Goal: Use online tool/utility: Utilize a website feature to perform a specific function

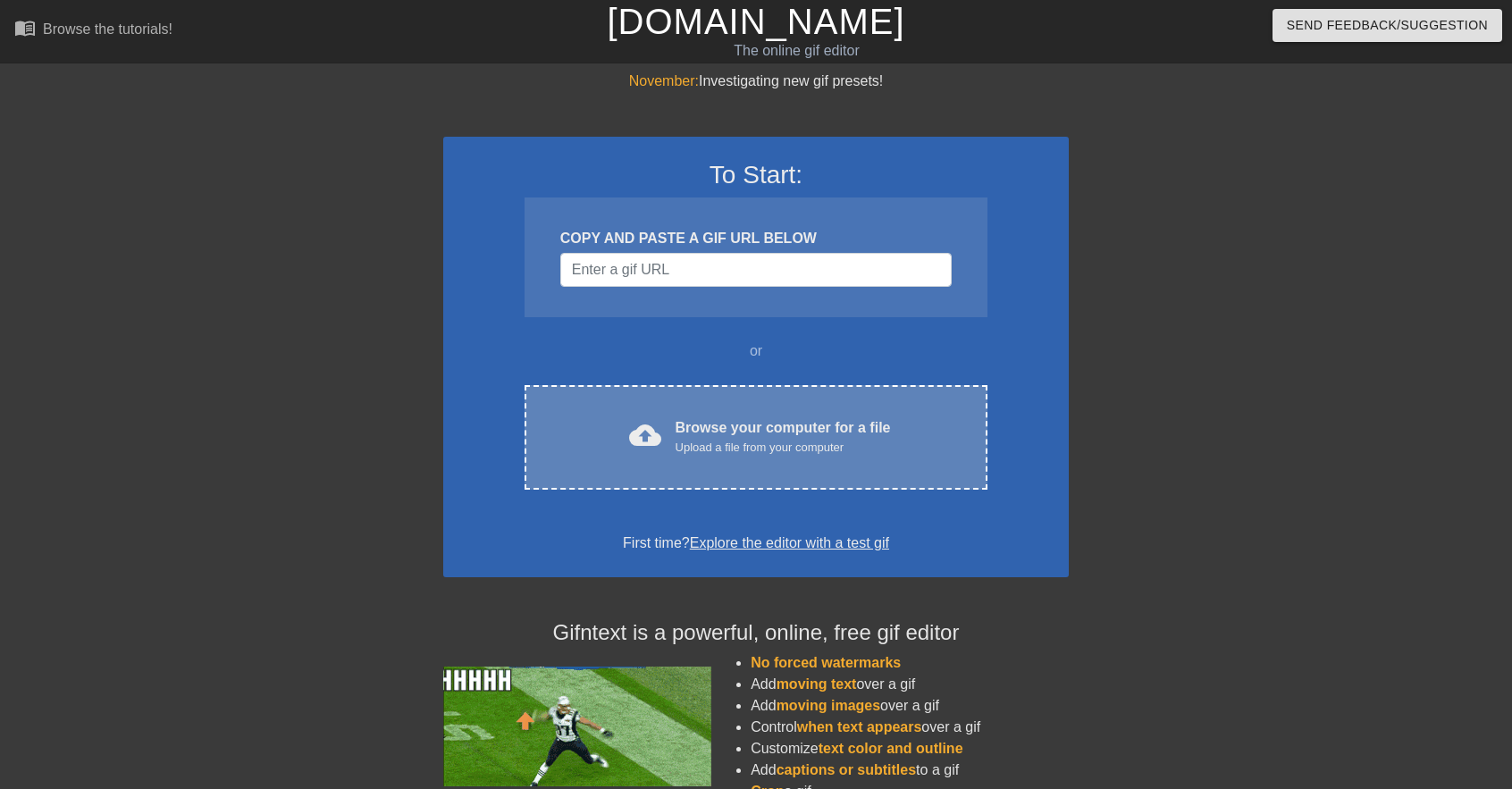
click at [622, 430] on div "cloud_upload" at bounding box center [642, 438] width 40 height 39
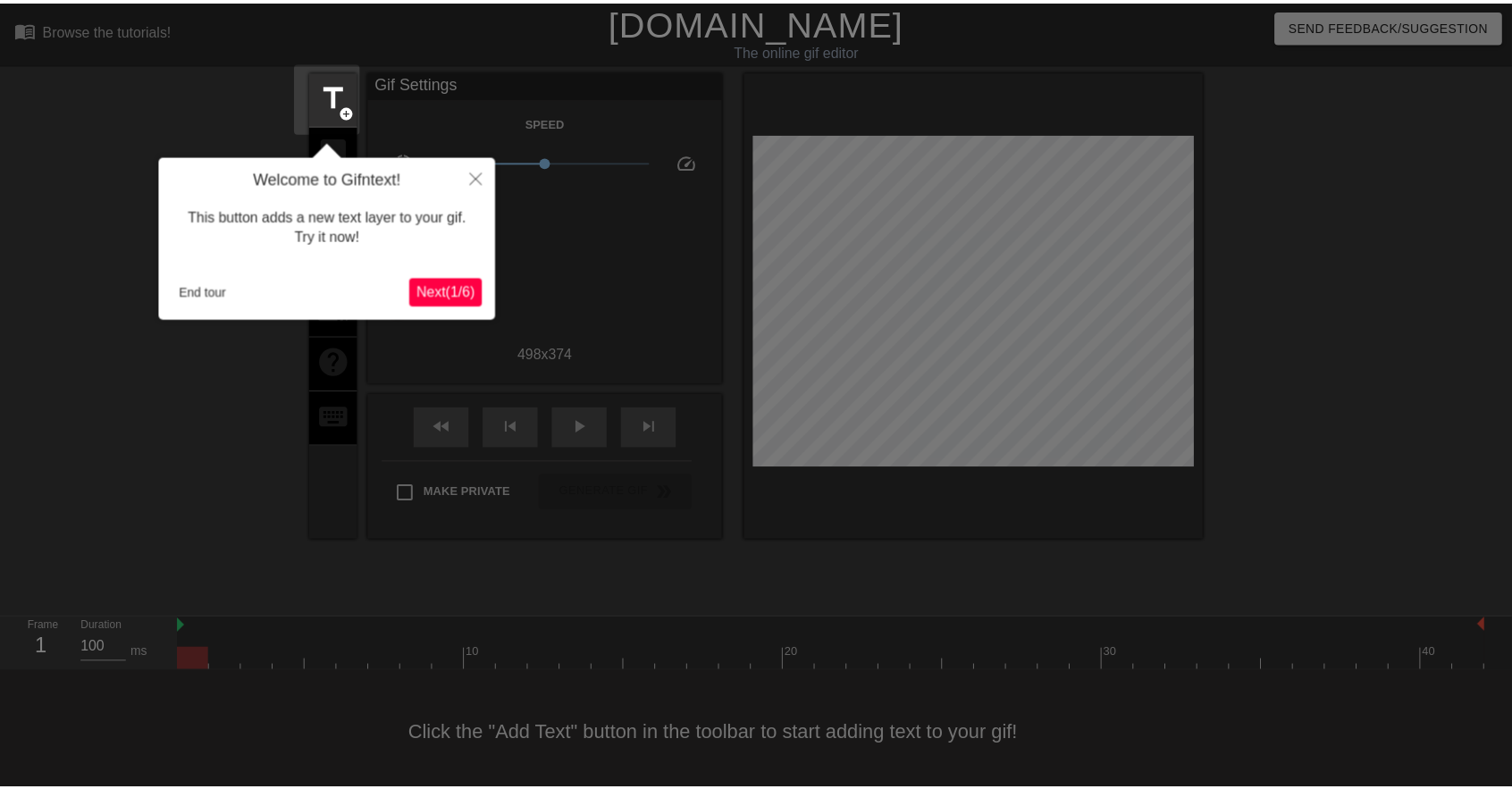
scroll to position [7, 0]
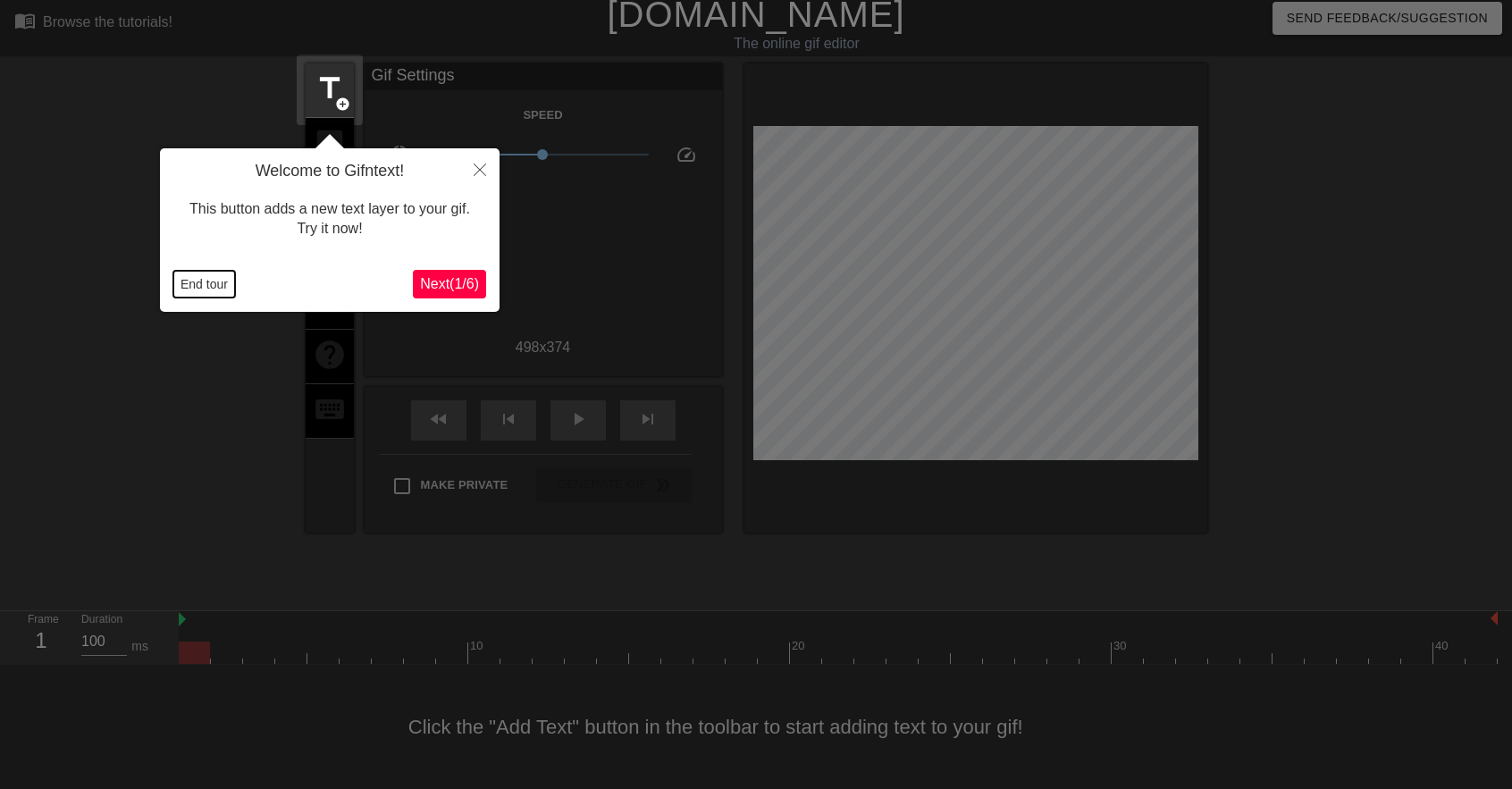
click at [195, 294] on button "End tour" at bounding box center [205, 284] width 62 height 27
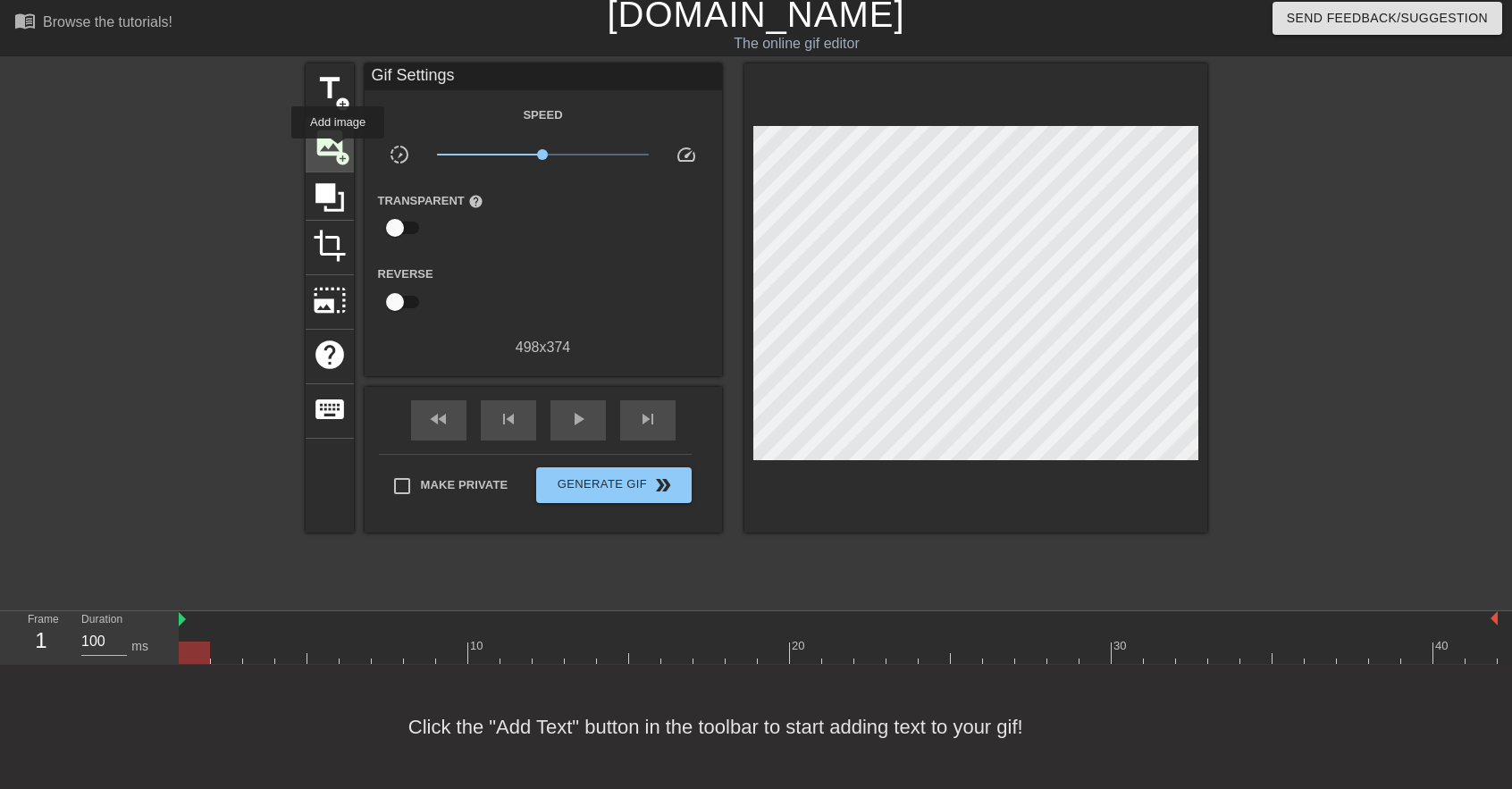
click at [338, 151] on span "add_circle" at bounding box center [342, 158] width 15 height 15
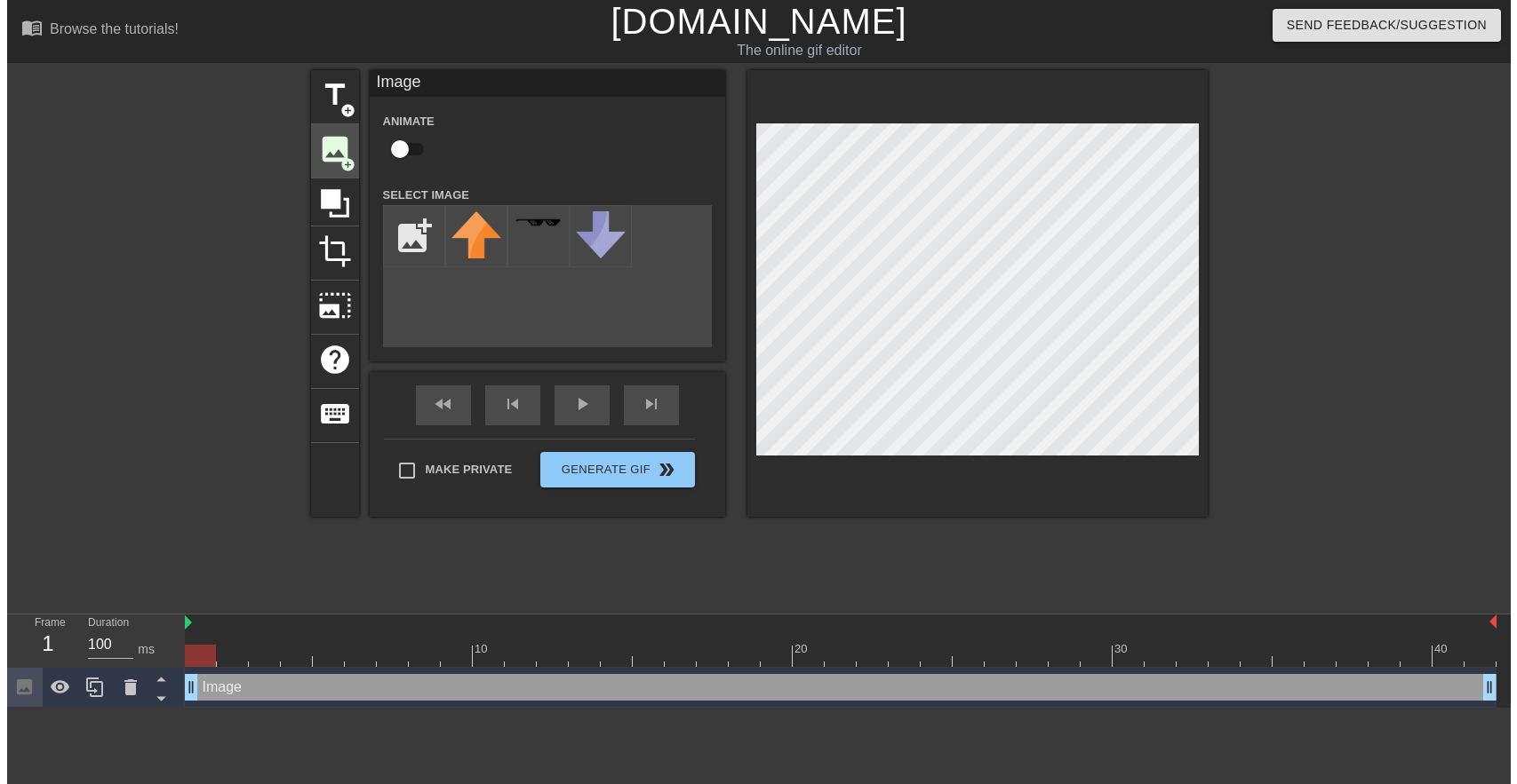
scroll to position [0, 0]
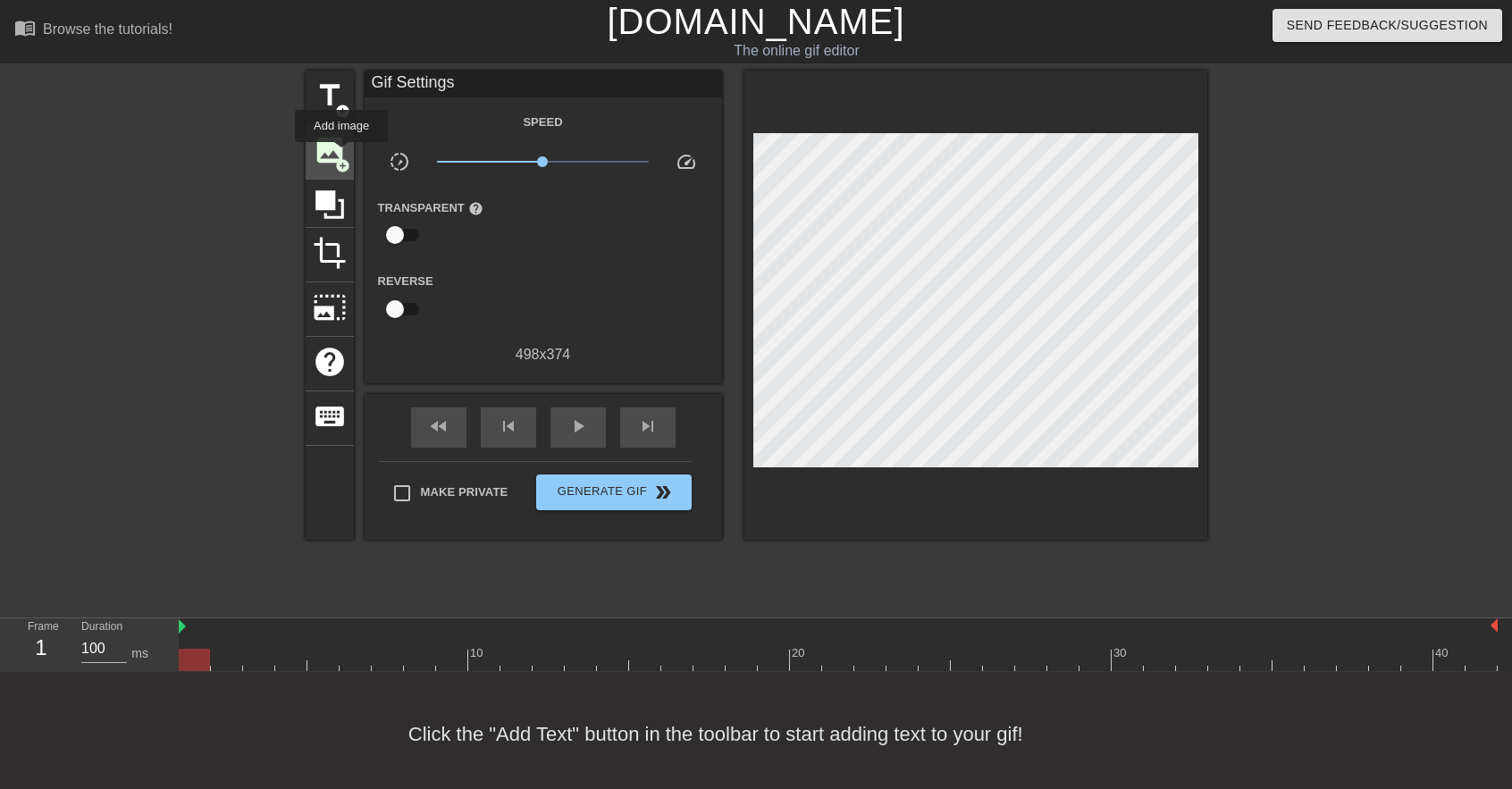
click at [342, 158] on span "add_circle" at bounding box center [342, 165] width 15 height 15
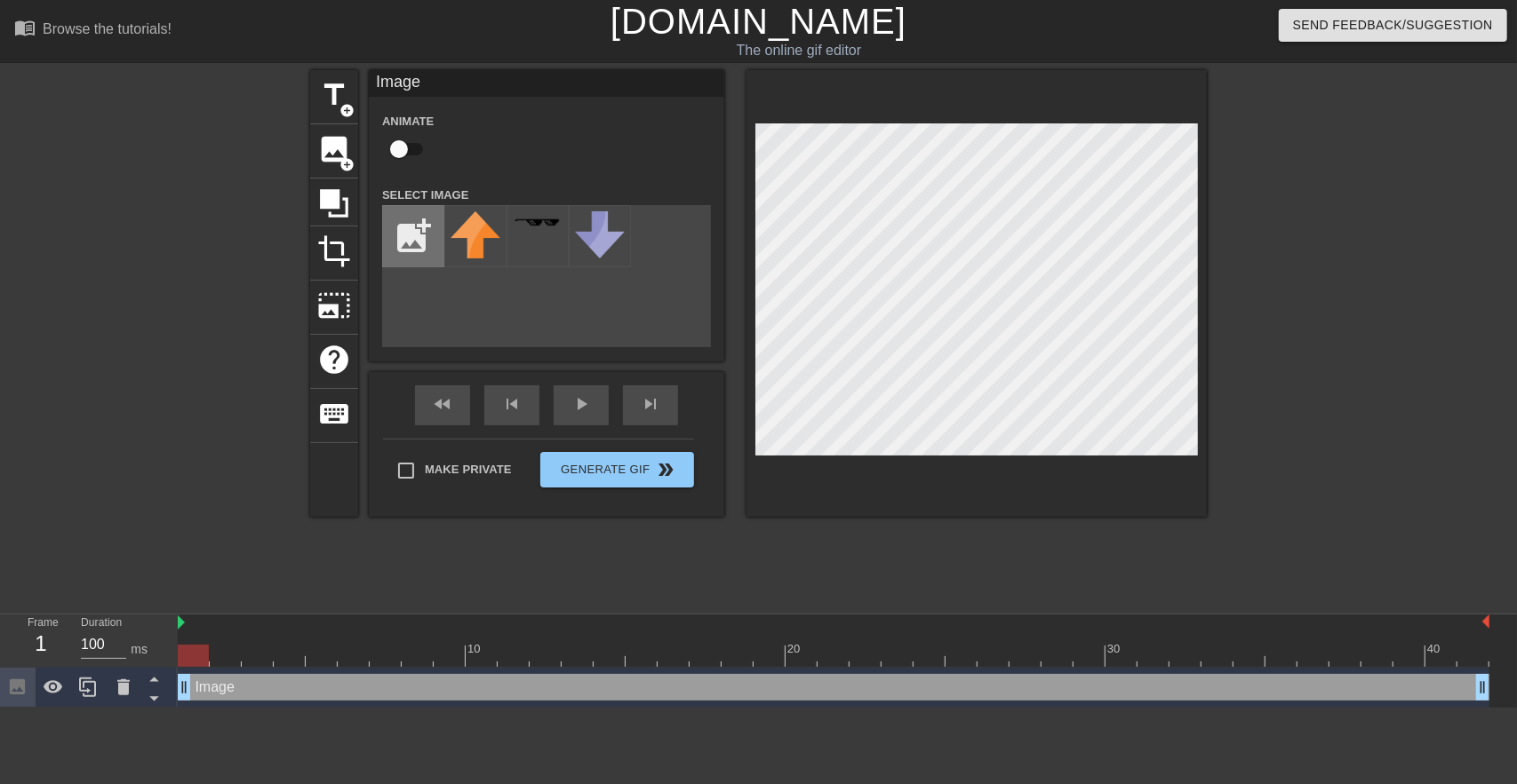
click at [417, 250] on input "file" at bounding box center [413, 236] width 60 height 60
type input "C:\fakepath\IMG_4936-removebg-preview.png"
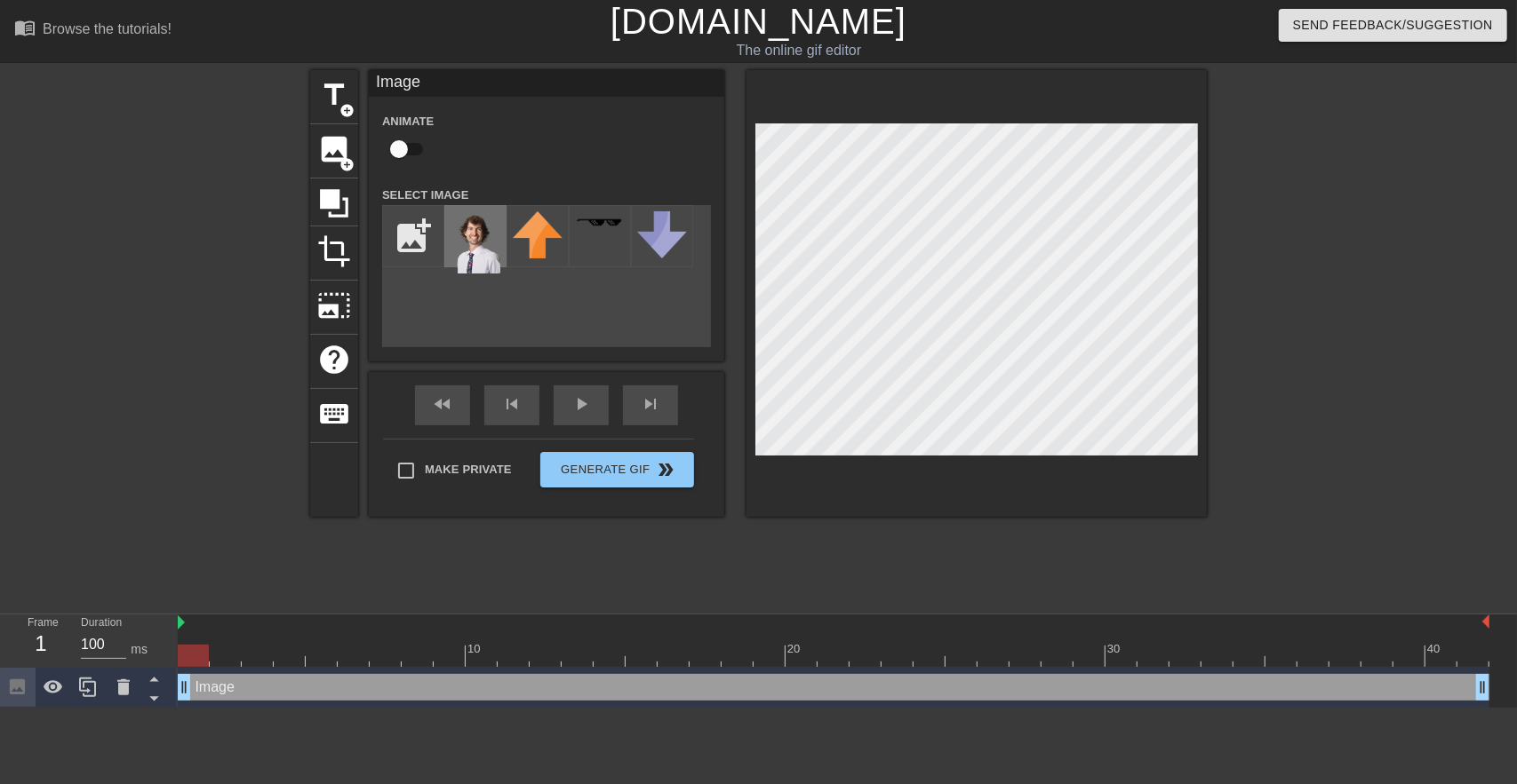
click at [478, 260] on img at bounding box center [475, 242] width 49 height 62
click at [405, 151] on input "checkbox" at bounding box center [399, 149] width 102 height 34
checkbox input "true"
click at [224, 653] on div at bounding box center [834, 656] width 1312 height 22
click at [255, 644] on div at bounding box center [258, 643] width 32 height 22
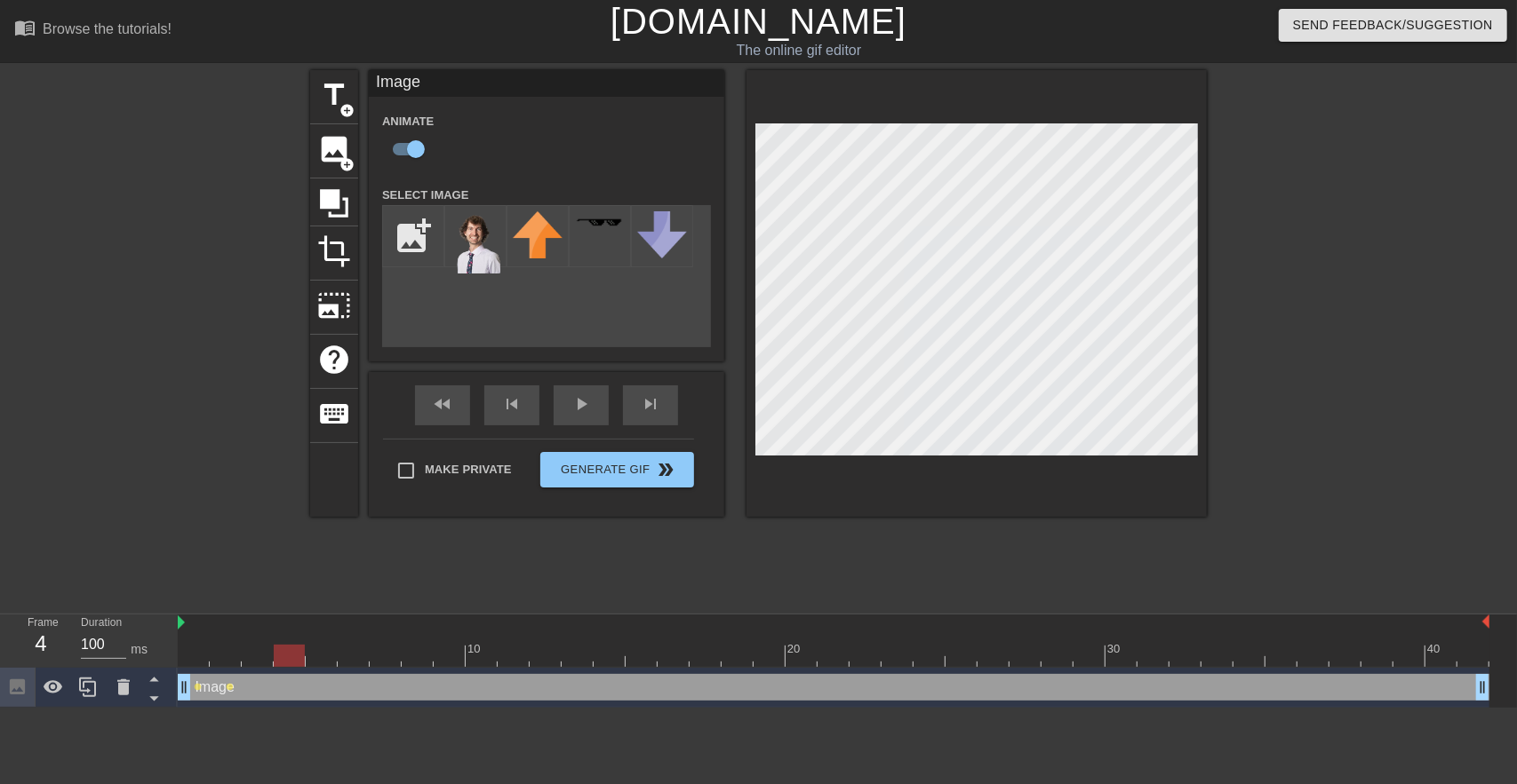
click at [291, 662] on div at bounding box center [834, 656] width 1312 height 22
click at [320, 656] on div at bounding box center [834, 656] width 1312 height 22
click at [351, 651] on div at bounding box center [834, 656] width 1312 height 22
click at [382, 652] on div at bounding box center [834, 656] width 1312 height 22
click at [414, 656] on div at bounding box center [834, 656] width 1312 height 22
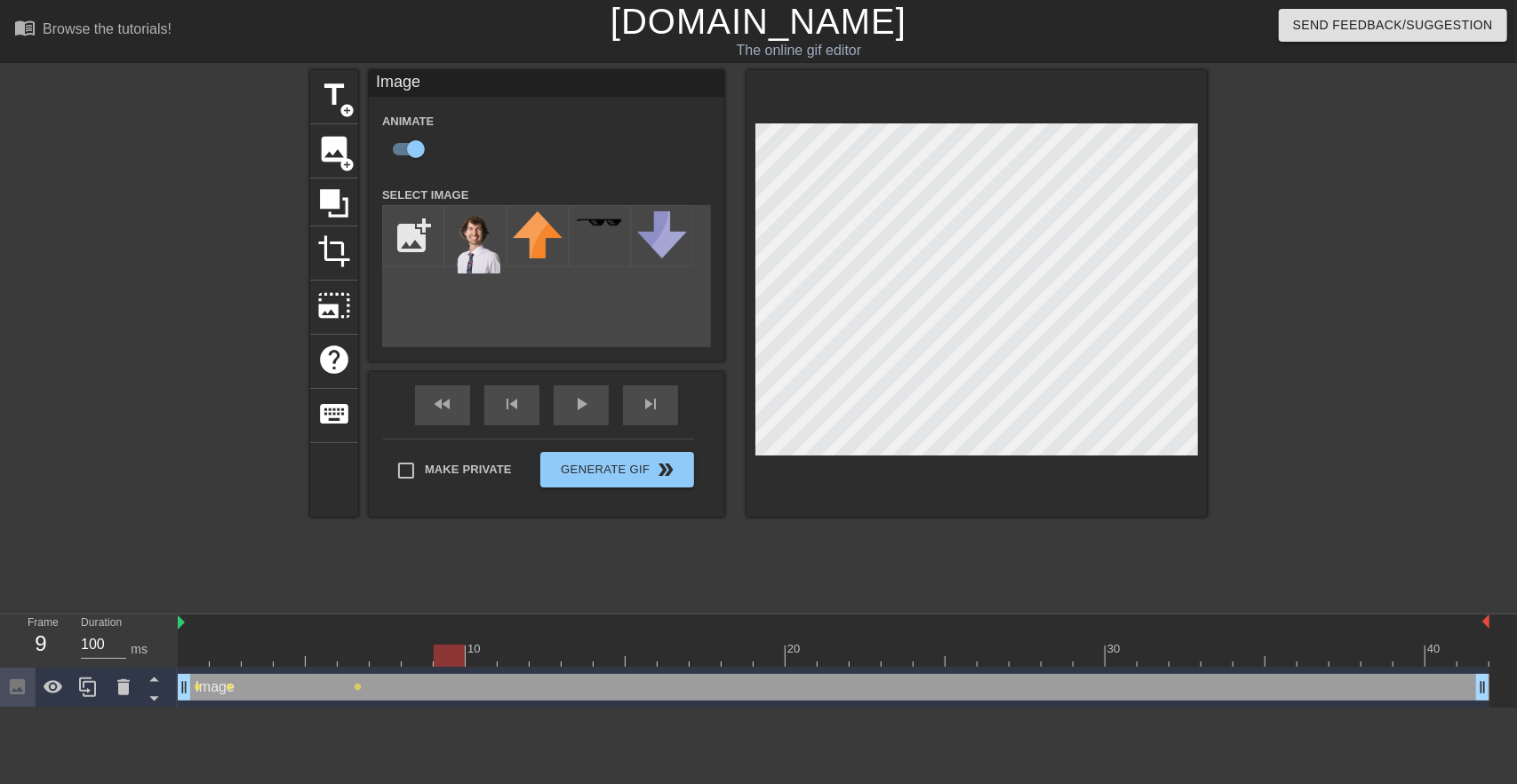
click at [446, 655] on div at bounding box center [834, 656] width 1312 height 22
click at [484, 659] on div at bounding box center [834, 656] width 1312 height 22
click at [505, 654] on div at bounding box center [834, 656] width 1312 height 22
click at [534, 654] on div at bounding box center [834, 656] width 1312 height 22
click at [576, 656] on div at bounding box center [834, 656] width 1312 height 22
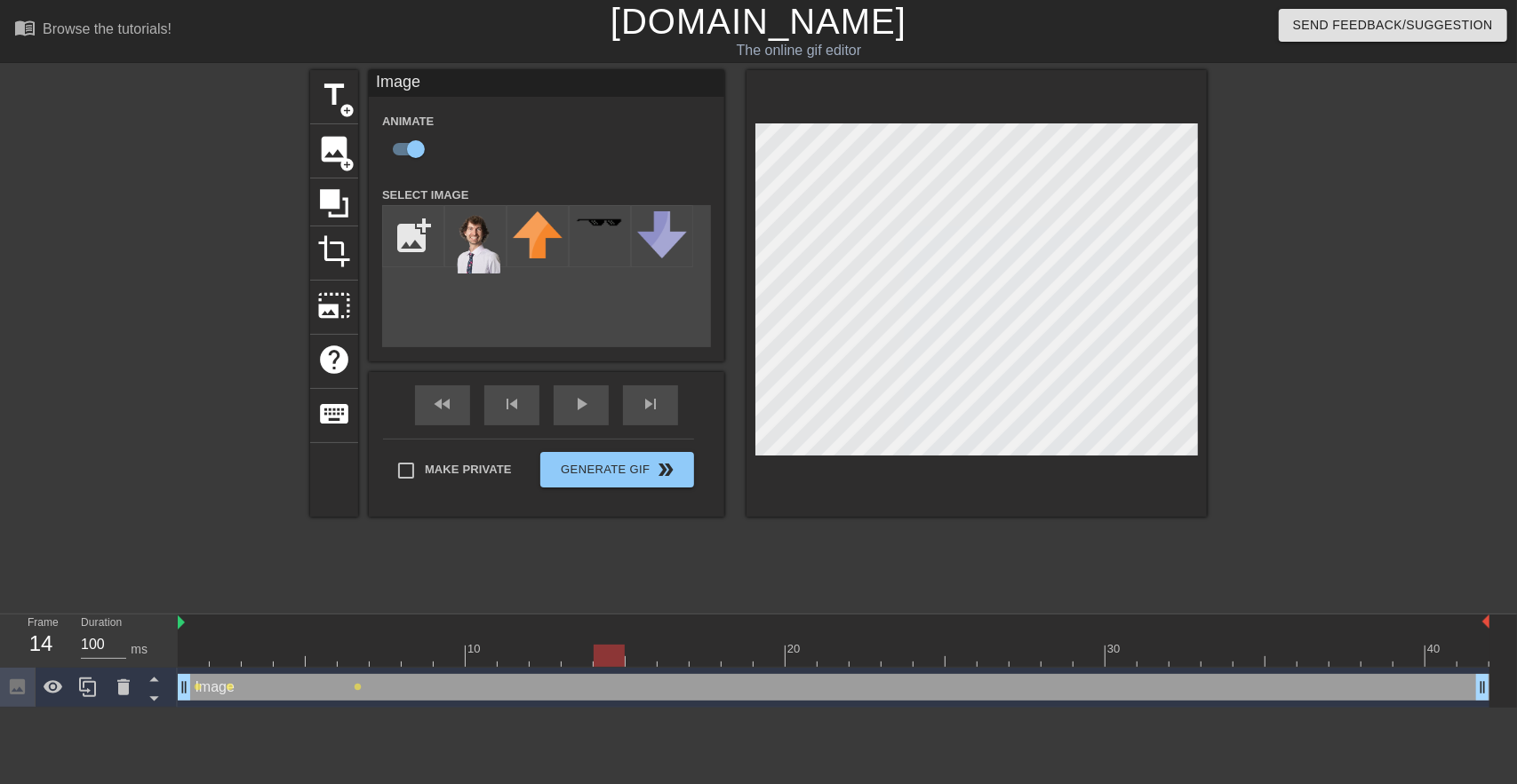
click at [600, 651] on div at bounding box center [834, 656] width 1312 height 22
click at [641, 650] on div at bounding box center [834, 656] width 1312 height 22
click at [685, 647] on div at bounding box center [834, 656] width 1312 height 22
click at [694, 646] on div at bounding box center [834, 656] width 1312 height 22
click at [741, 650] on div at bounding box center [834, 656] width 1312 height 22
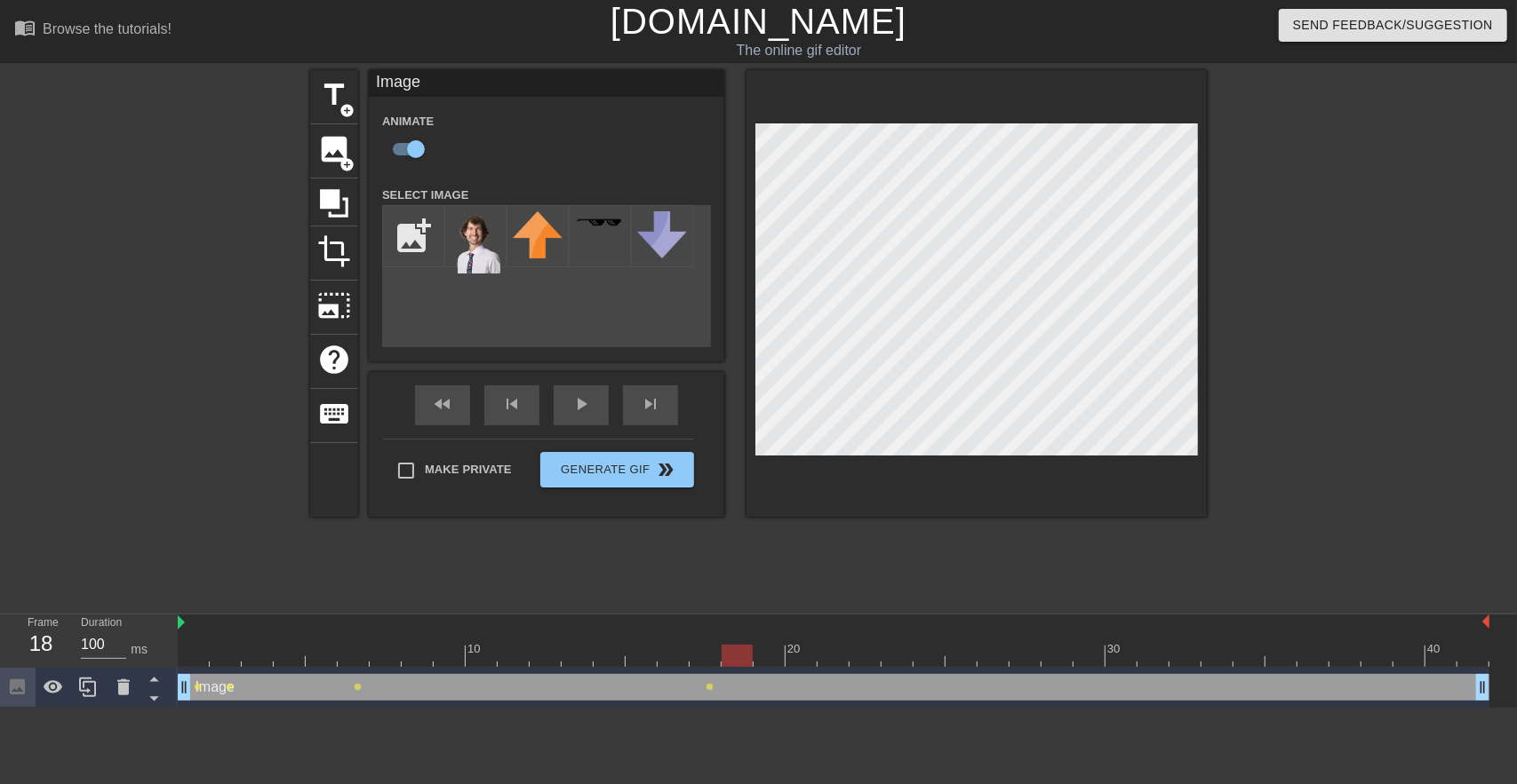
click at [769, 649] on div at bounding box center [834, 656] width 1312 height 22
click at [796, 646] on div at bounding box center [834, 656] width 1312 height 22
click at [836, 650] on div at bounding box center [834, 656] width 1312 height 22
click at [863, 655] on div at bounding box center [834, 656] width 1312 height 22
click at [830, 648] on div at bounding box center [834, 656] width 1312 height 22
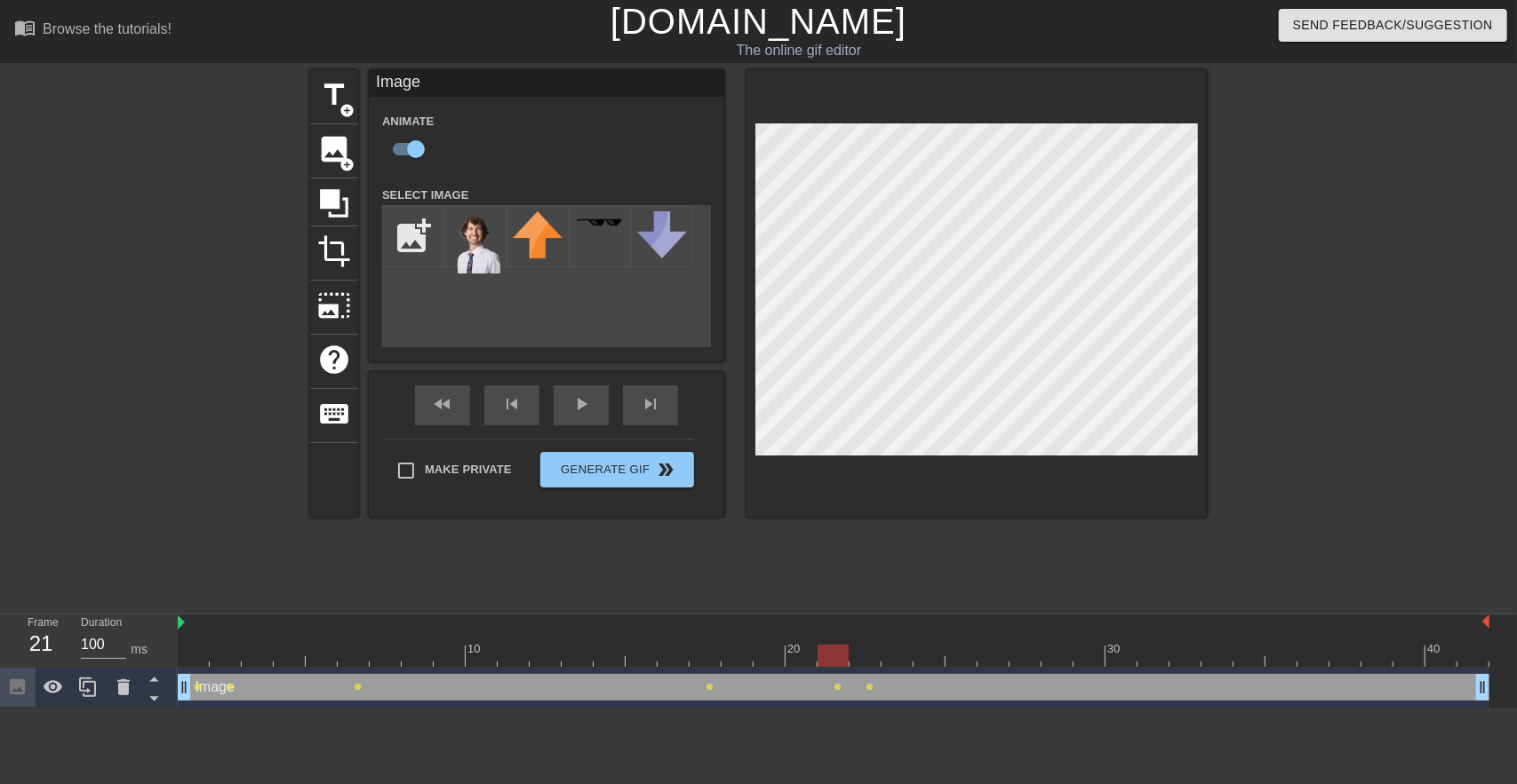
click at [800, 655] on div at bounding box center [834, 656] width 1312 height 22
click at [774, 664] on div at bounding box center [834, 656] width 1312 height 22
click at [730, 654] on div at bounding box center [834, 656] width 1312 height 22
click at [896, 651] on div at bounding box center [834, 656] width 1312 height 22
click at [924, 649] on div at bounding box center [834, 656] width 1312 height 22
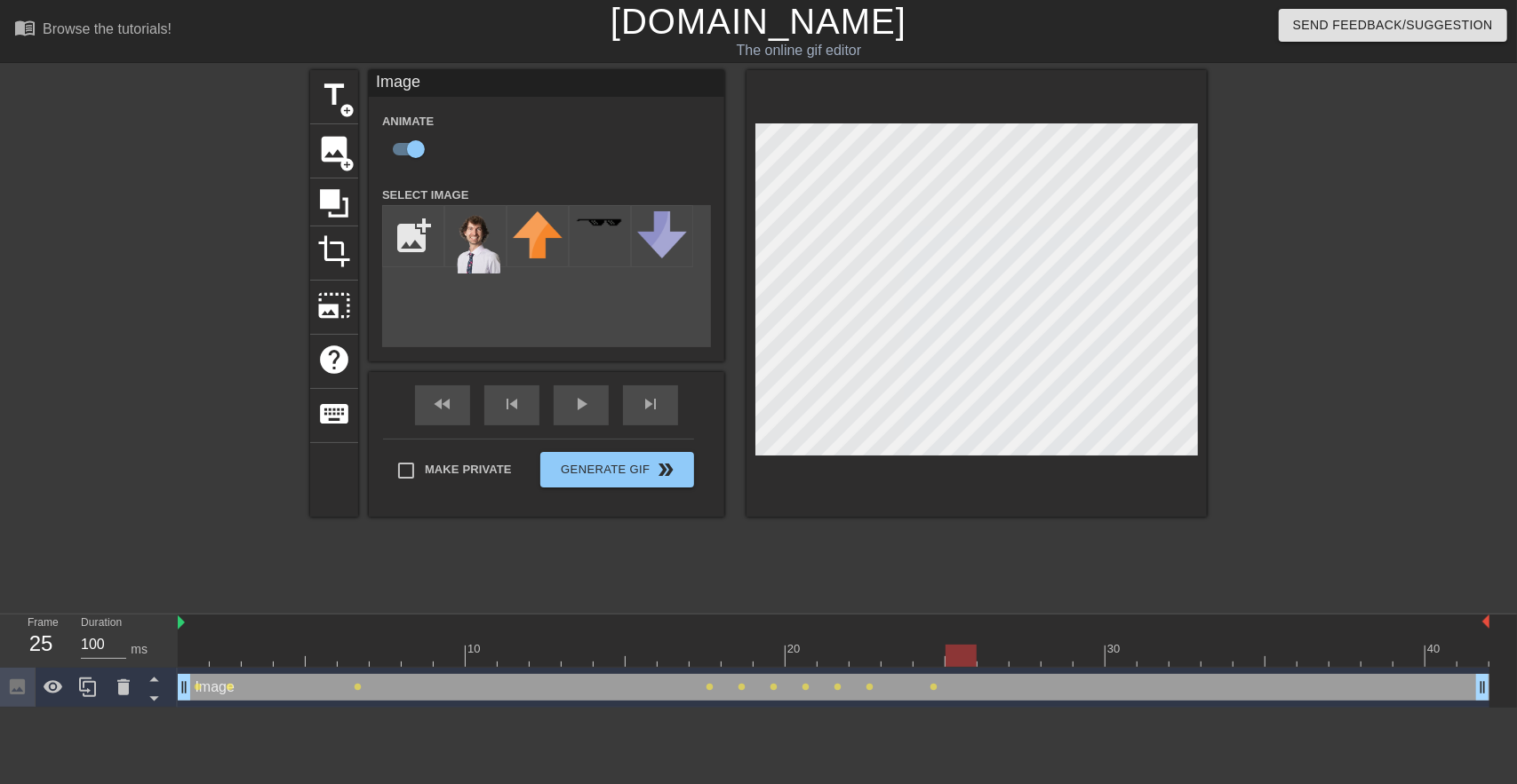
click at [960, 657] on div at bounding box center [834, 656] width 1312 height 22
click at [994, 641] on div at bounding box center [994, 643] width 32 height 22
click at [1033, 659] on div at bounding box center [834, 656] width 1312 height 22
click at [1059, 648] on div at bounding box center [834, 656] width 1312 height 22
click at [1089, 641] on div at bounding box center [1089, 643] width 32 height 22
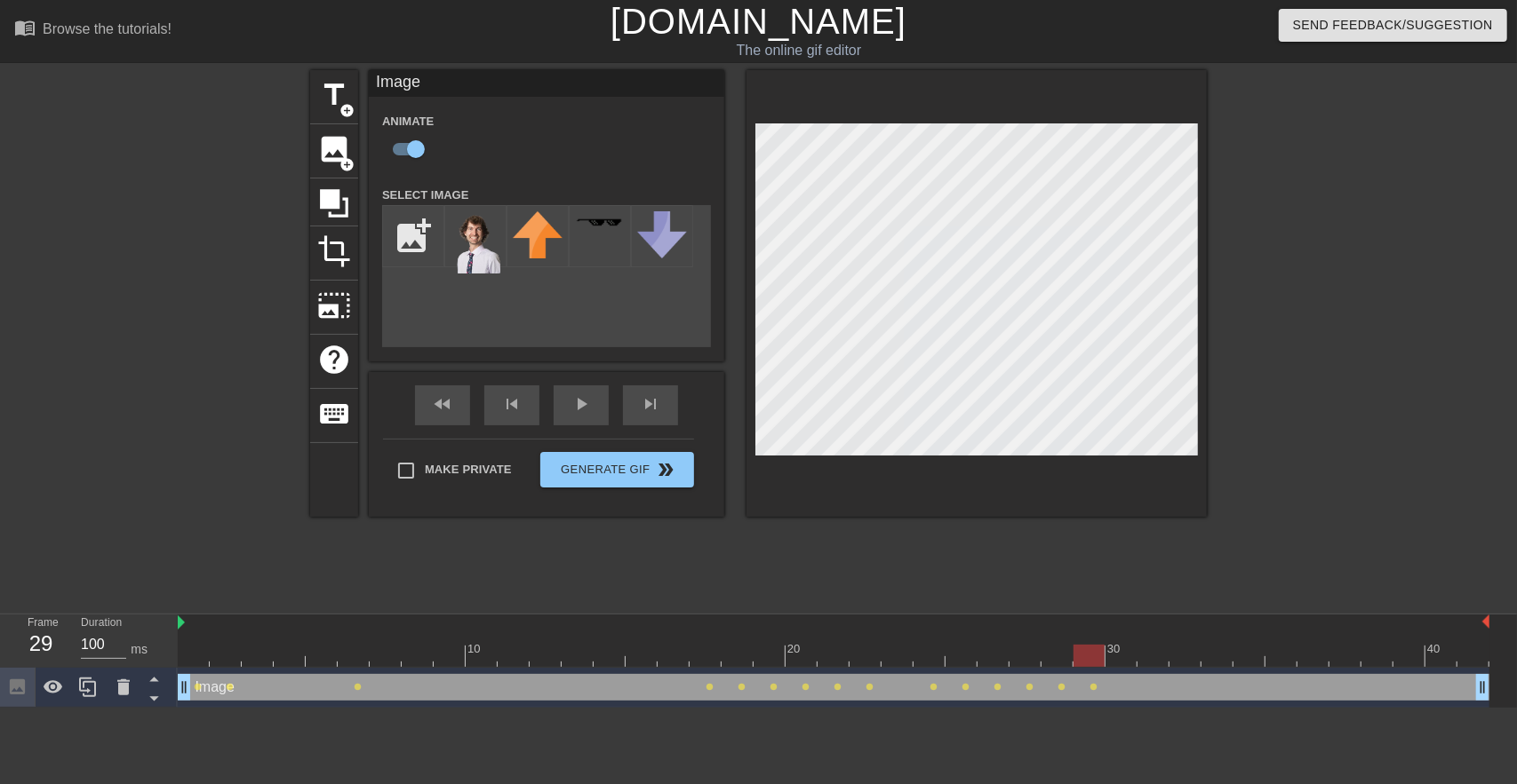
click at [1113, 666] on div at bounding box center [834, 656] width 1312 height 22
click at [1152, 659] on div at bounding box center [834, 656] width 1312 height 22
click at [1184, 659] on div at bounding box center [834, 656] width 1312 height 22
click at [1222, 646] on div at bounding box center [834, 656] width 1312 height 22
click at [1252, 636] on div at bounding box center [1249, 643] width 32 height 22
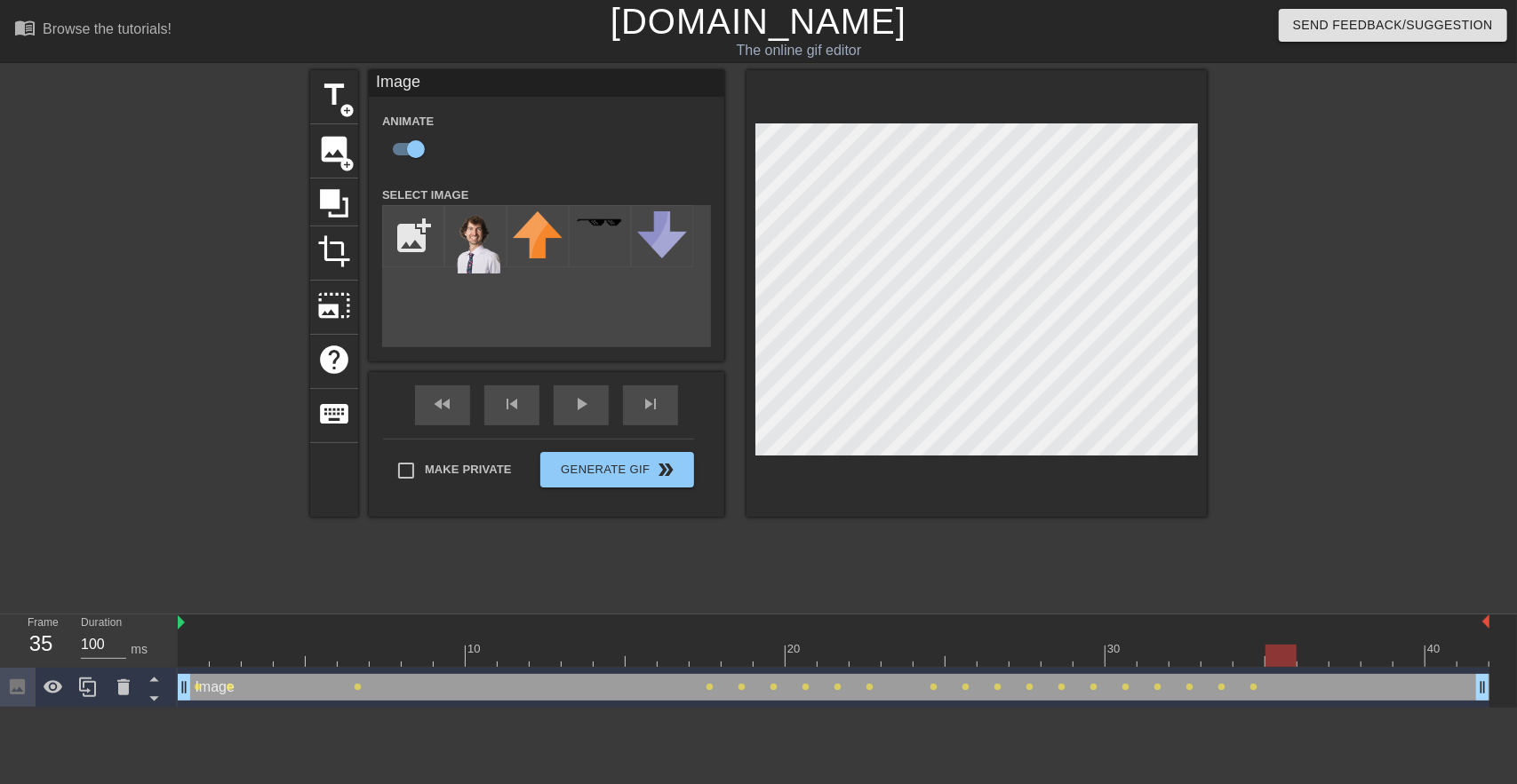
click at [1278, 651] on div at bounding box center [834, 656] width 1312 height 22
click at [1307, 646] on div at bounding box center [834, 656] width 1312 height 22
click at [1352, 651] on div at bounding box center [834, 656] width 1312 height 22
click at [1371, 656] on div at bounding box center [834, 656] width 1312 height 22
click at [1407, 651] on div at bounding box center [834, 656] width 1312 height 22
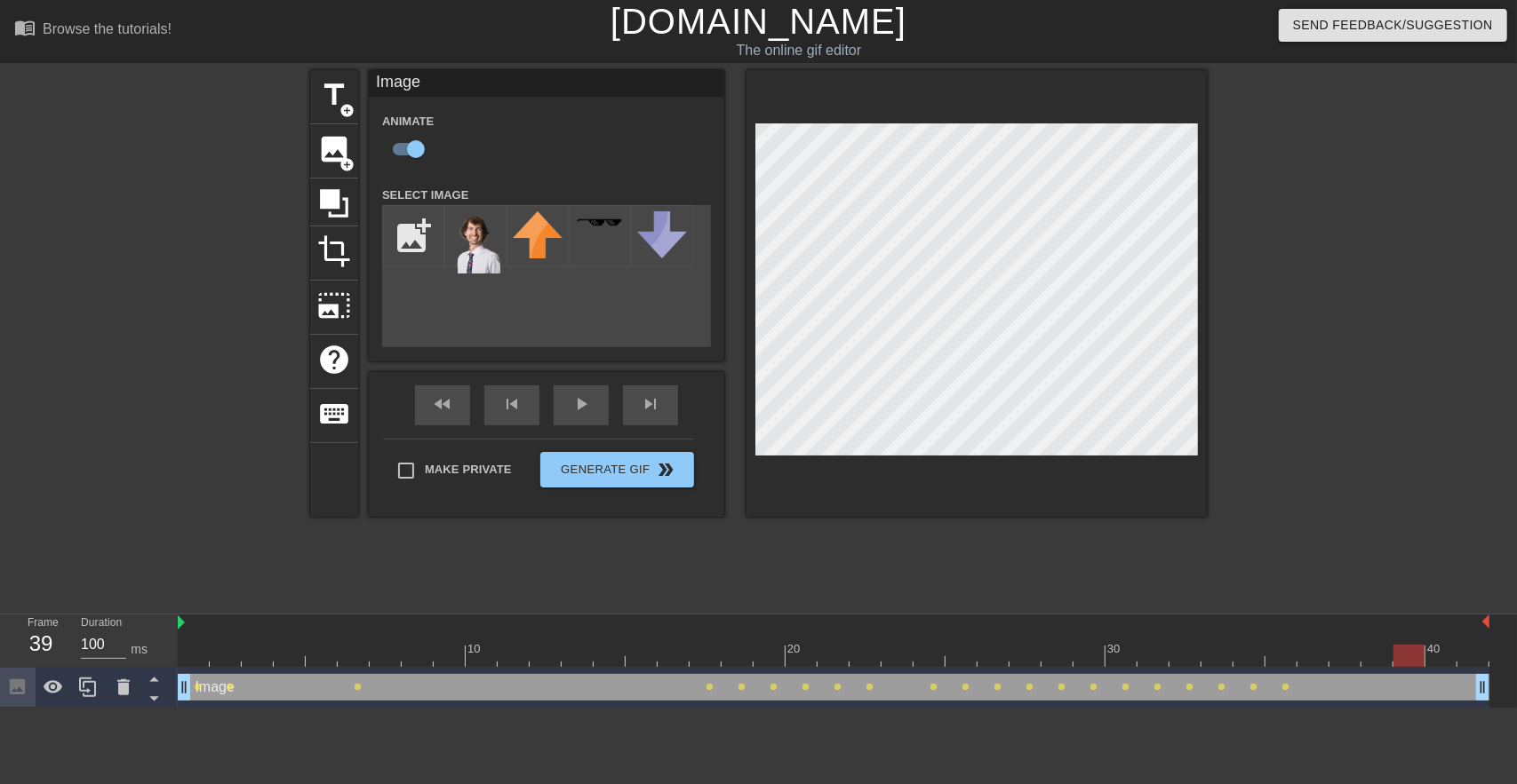
click at [1443, 655] on div at bounding box center [834, 656] width 1312 height 22
click at [1464, 651] on div at bounding box center [834, 656] width 1312 height 22
click at [1351, 660] on div at bounding box center [834, 656] width 1312 height 22
click at [1361, 659] on div at bounding box center [834, 656] width 1312 height 22
click at [1411, 655] on div at bounding box center [834, 656] width 1312 height 22
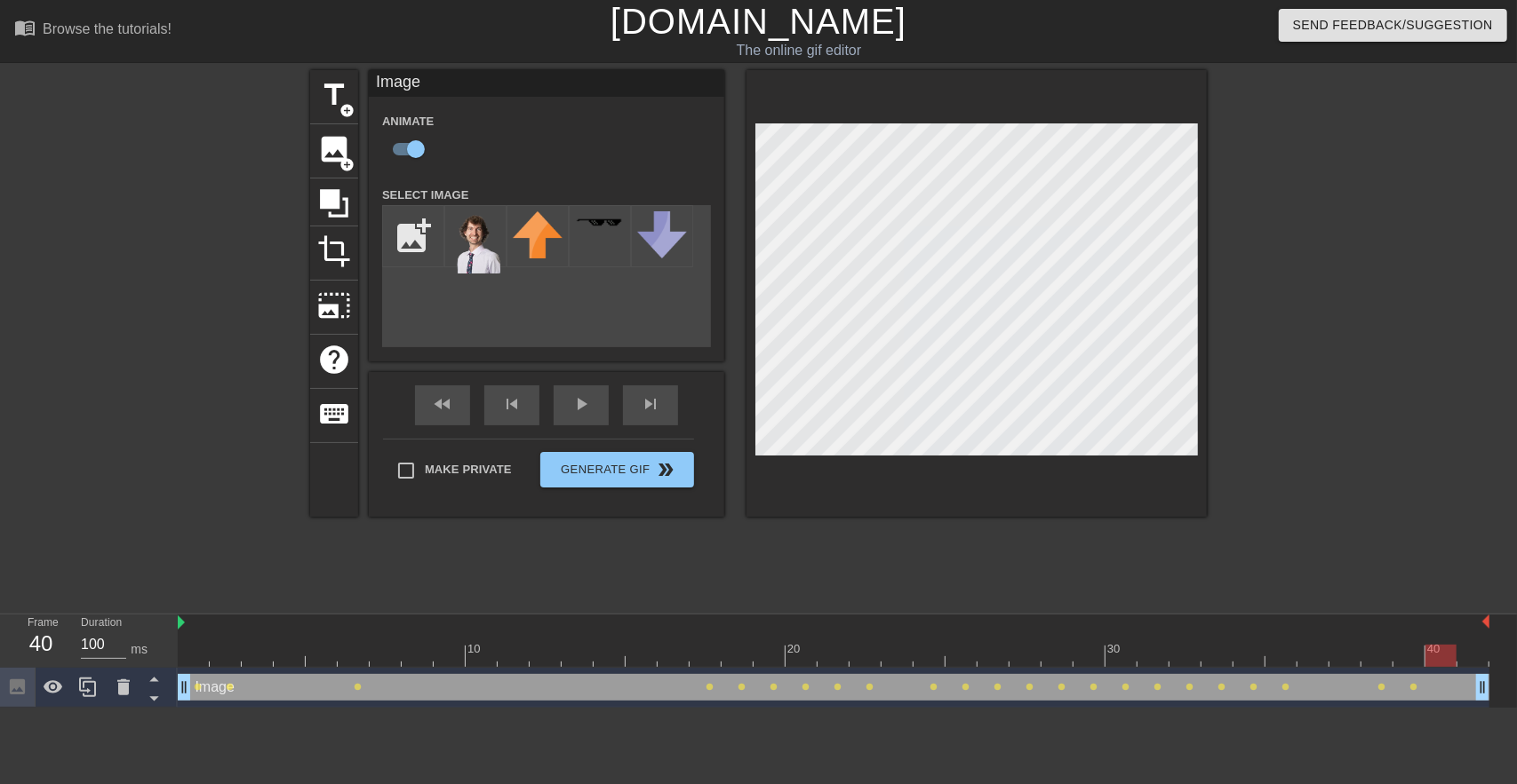
click at [1437, 654] on div at bounding box center [834, 656] width 1312 height 22
click at [1000, 119] on div at bounding box center [977, 293] width 460 height 446
click at [1472, 641] on div at bounding box center [1473, 643] width 32 height 22
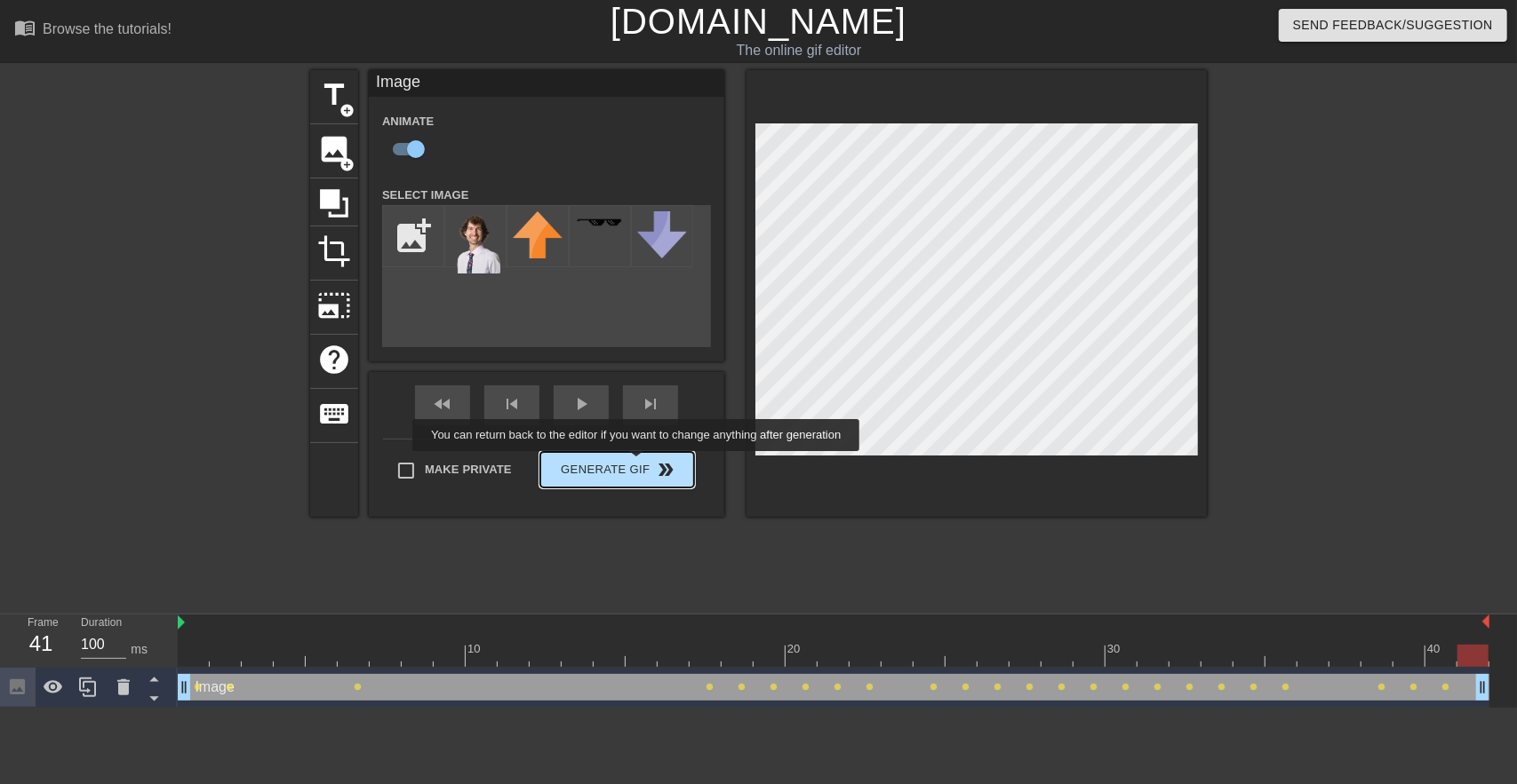
click at [638, 464] on div "Make Private Generate Gif double_arrow" at bounding box center [538, 473] width 311 height 70
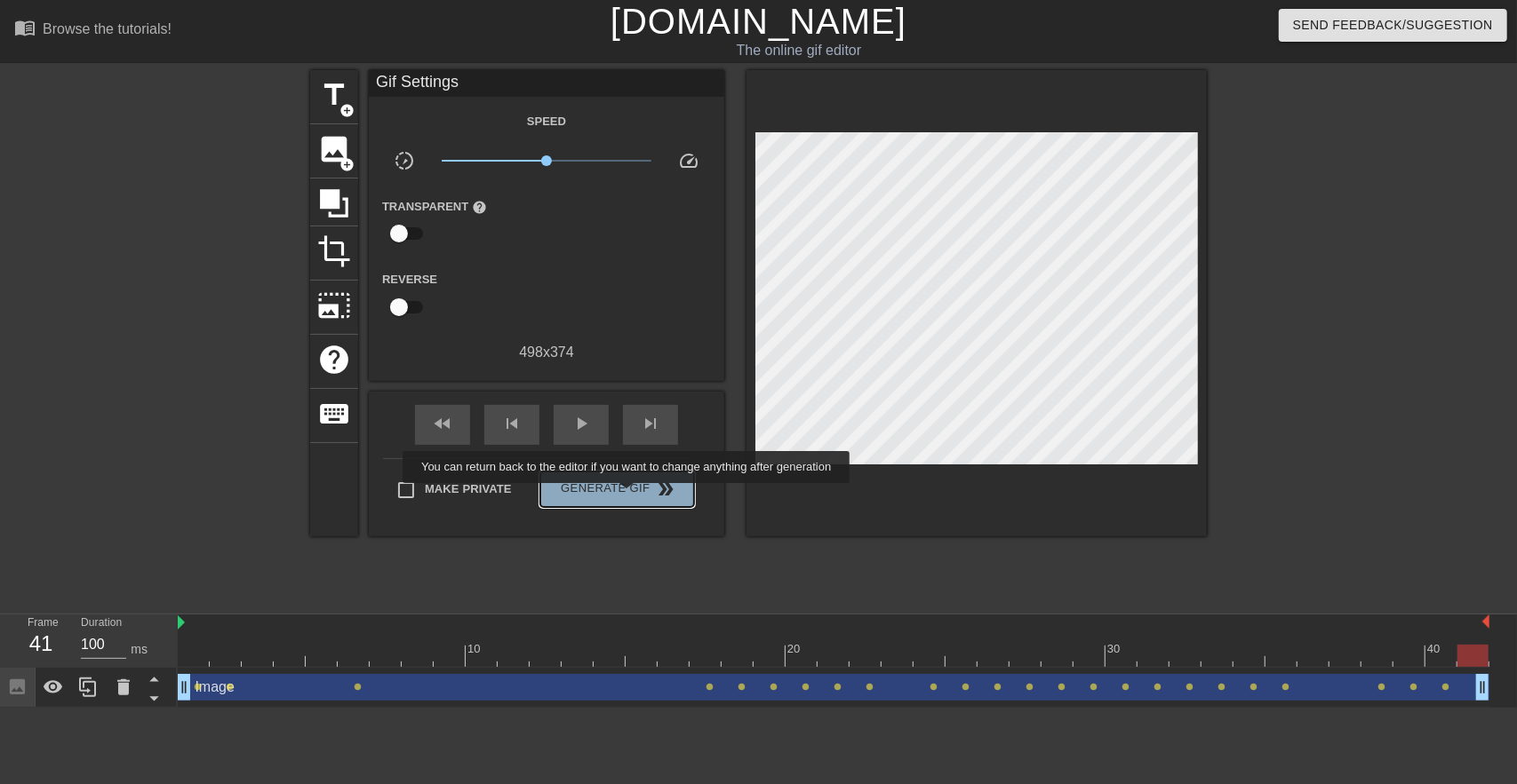
click at [628, 496] on span "Generate Gif double_arrow" at bounding box center [616, 490] width 139 height 22
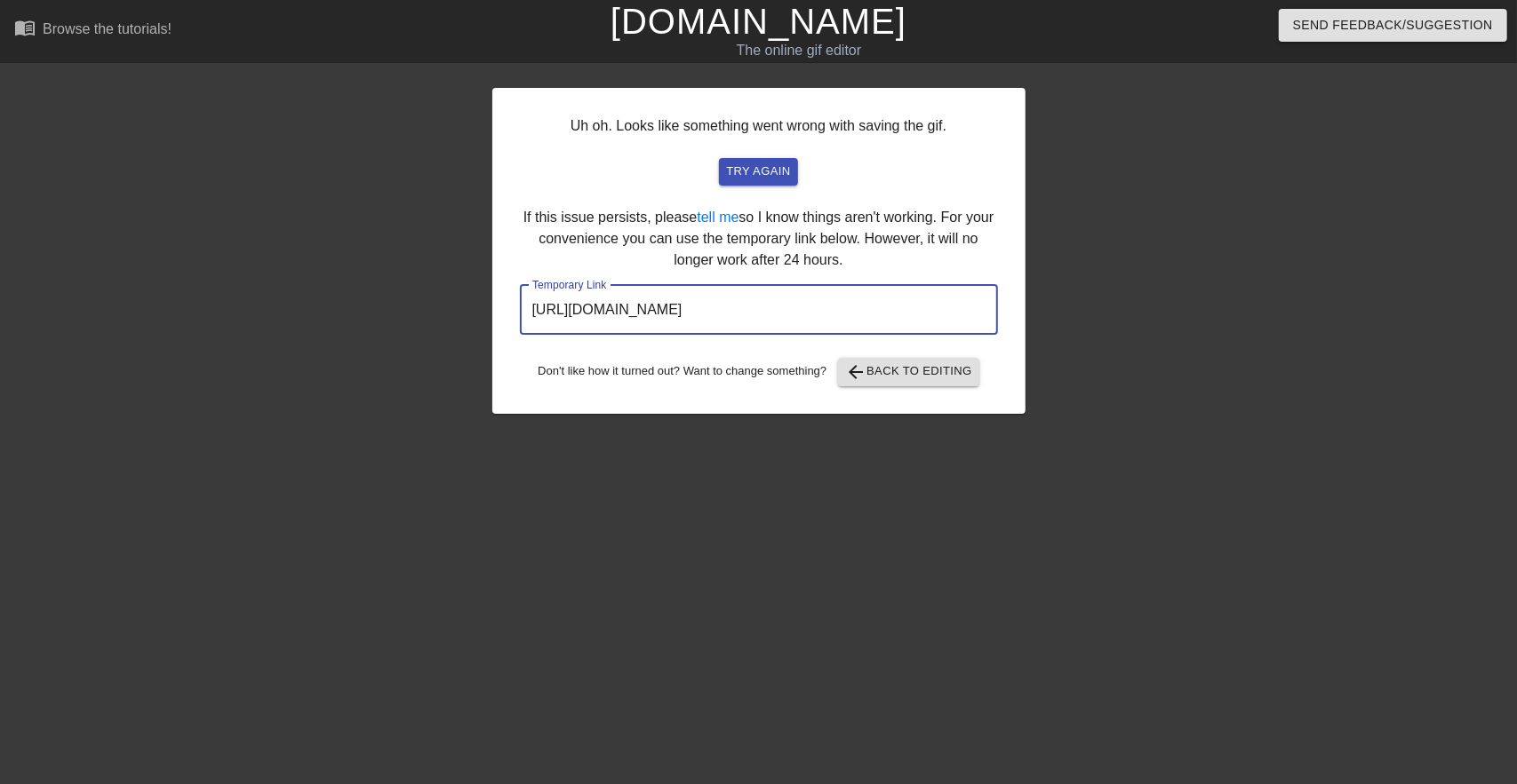
drag, startPoint x: 914, startPoint y: 312, endPoint x: 405, endPoint y: 300, distance: 509.1
click at [405, 300] on div "Uh oh. Looks like something went wrong with saving the gif. try again If this i…" at bounding box center [758, 337] width 1517 height 533
